Goal: Information Seeking & Learning: Learn about a topic

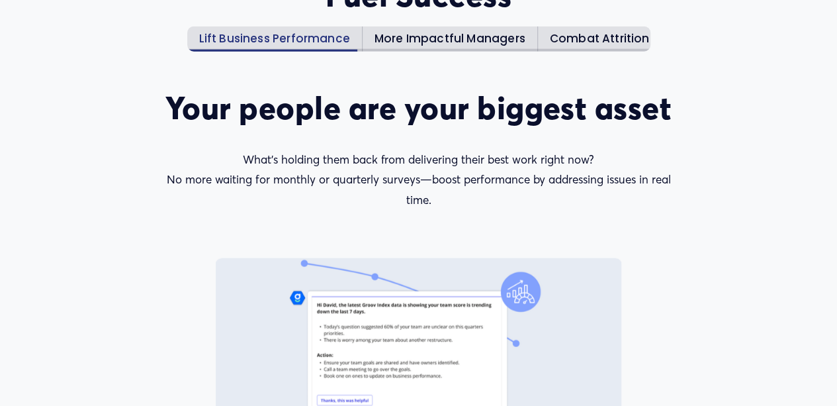
scroll to position [1720, 0]
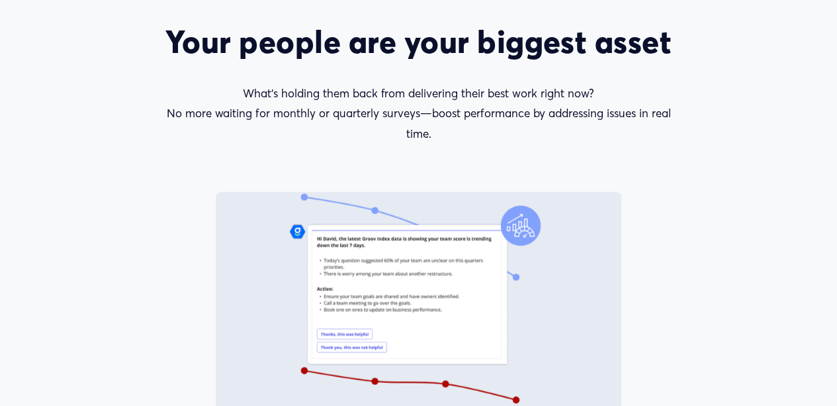
click at [247, 176] on div at bounding box center [418, 306] width 407 height 310
click at [124, 110] on div "Your people are your biggest asset What’s holding them back from delivering the…" at bounding box center [419, 230] width 770 height 462
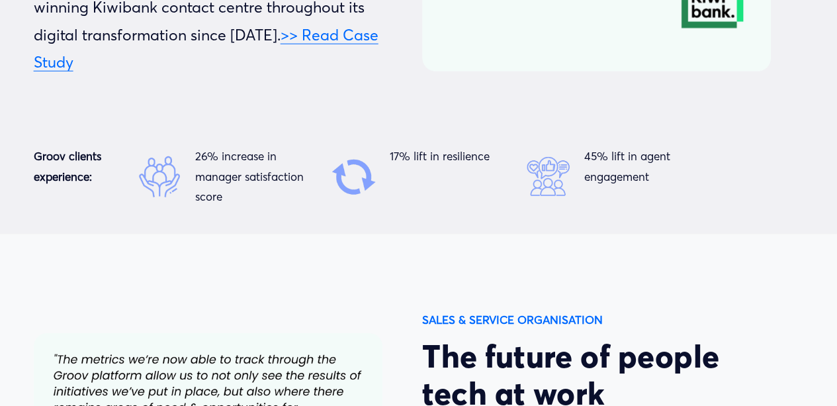
scroll to position [4432, 0]
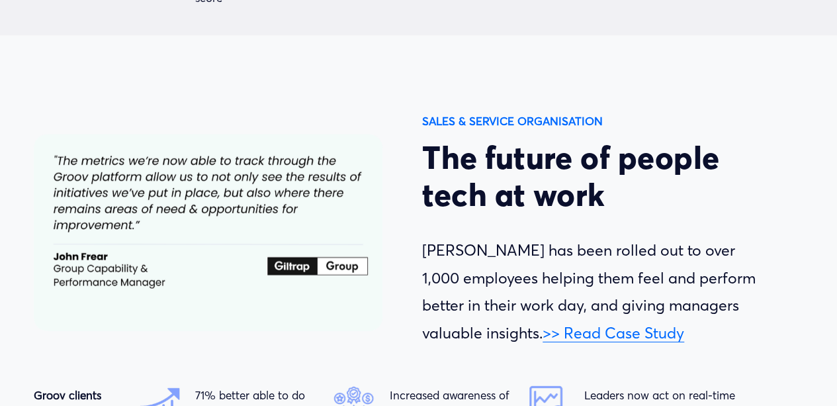
click at [542, 323] on link ">> Read Case Study" at bounding box center [613, 332] width 142 height 19
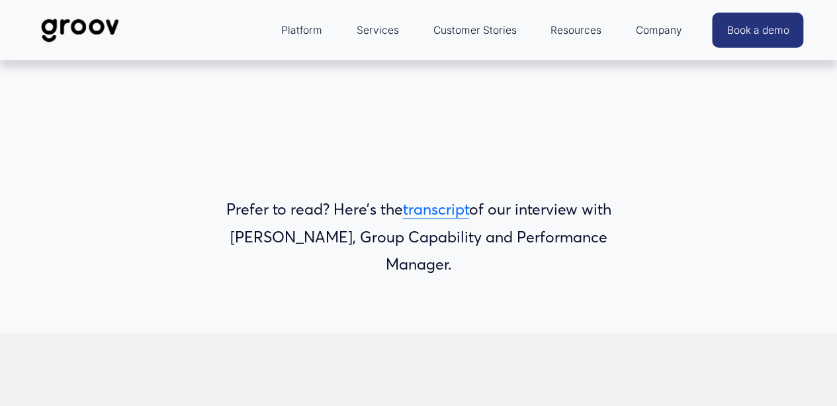
scroll to position [589, 0]
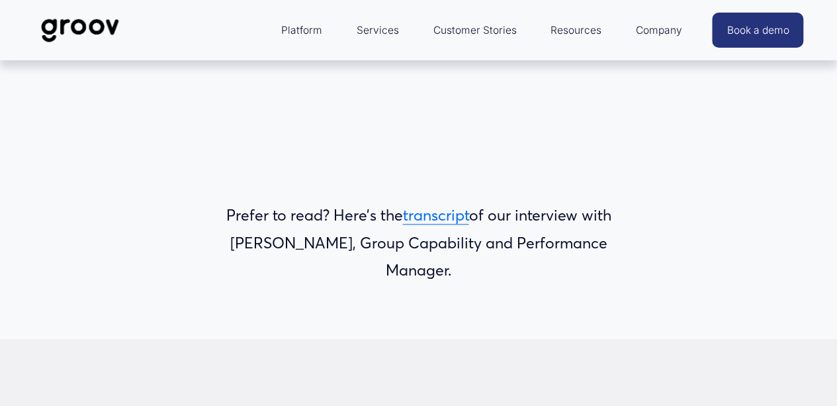
drag, startPoint x: 40, startPoint y: 0, endPoint x: 81, endPoint y: -16, distance: 44.0
